Goal: Answer question/provide support

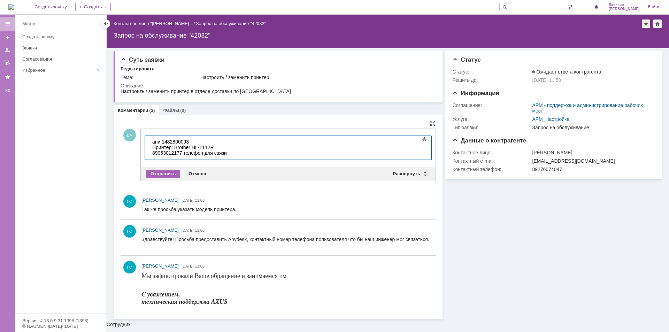
click at [167, 171] on div "Отправить" at bounding box center [163, 174] width 34 height 8
